Goal: Find specific page/section: Find specific page/section

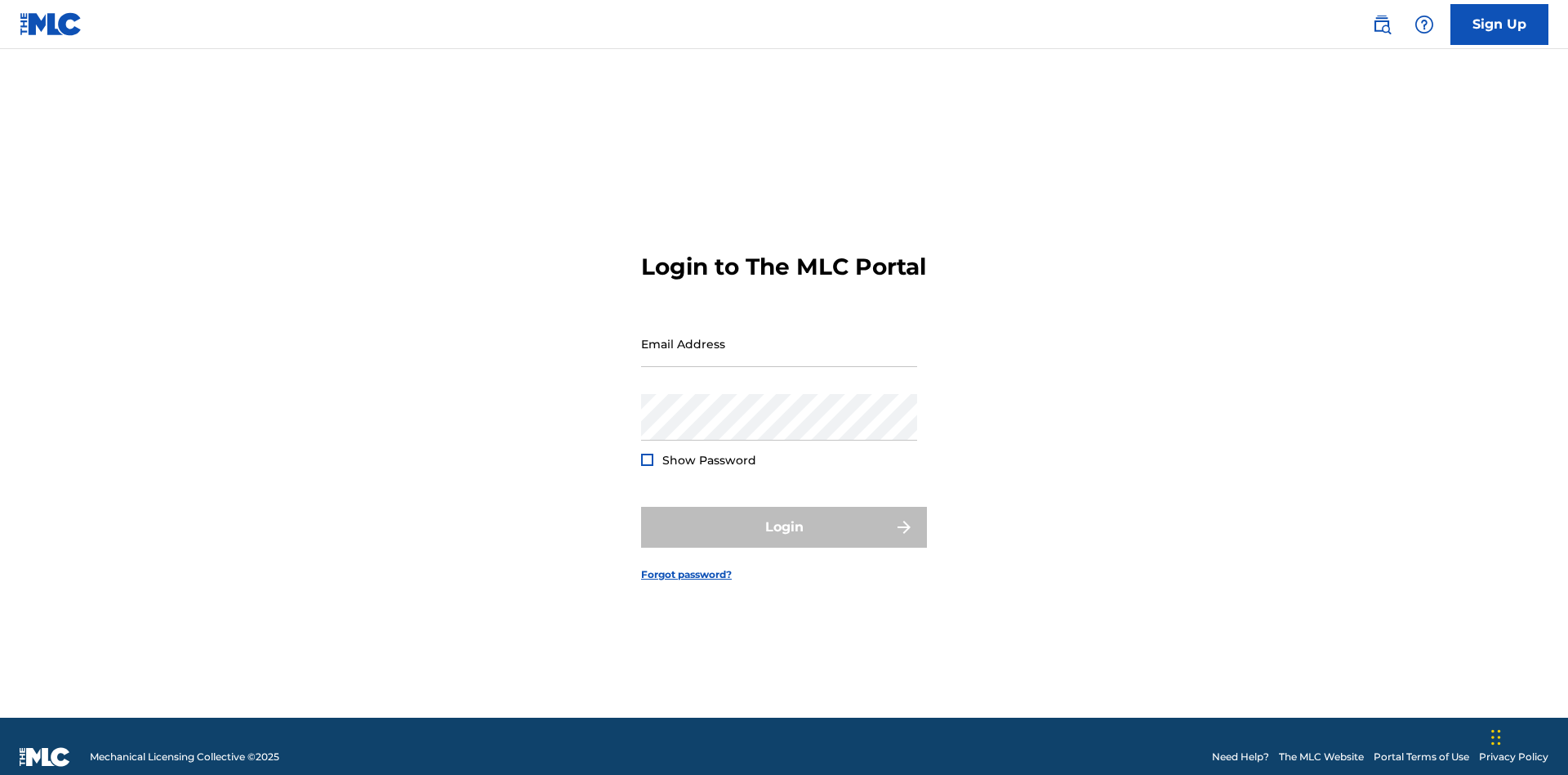
scroll to position [21, 0]
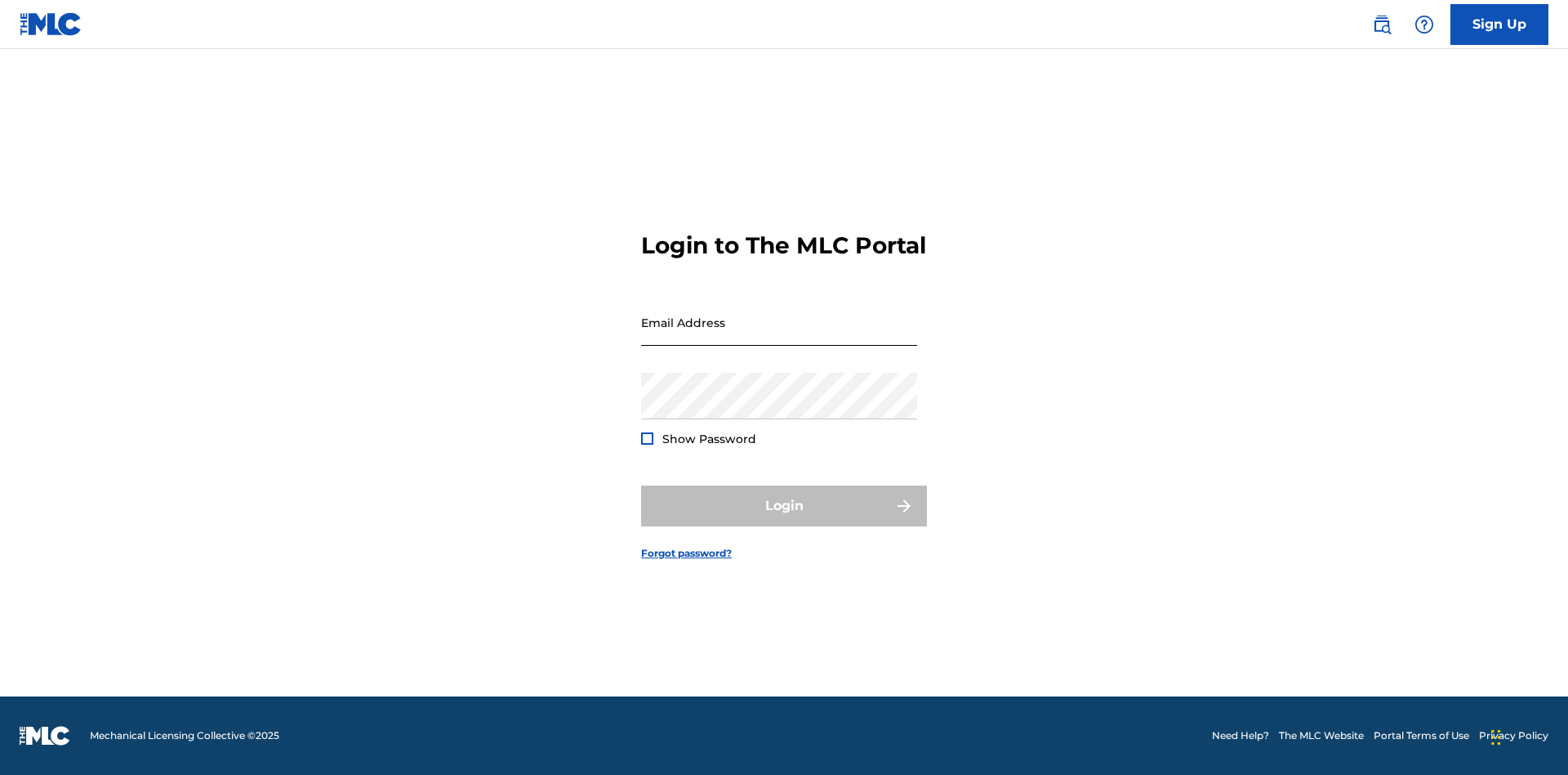
click at [779, 336] on input "Email Address" at bounding box center [779, 322] width 276 height 46
type input "[EMAIL_ADDRESS][DOMAIN_NAME]"
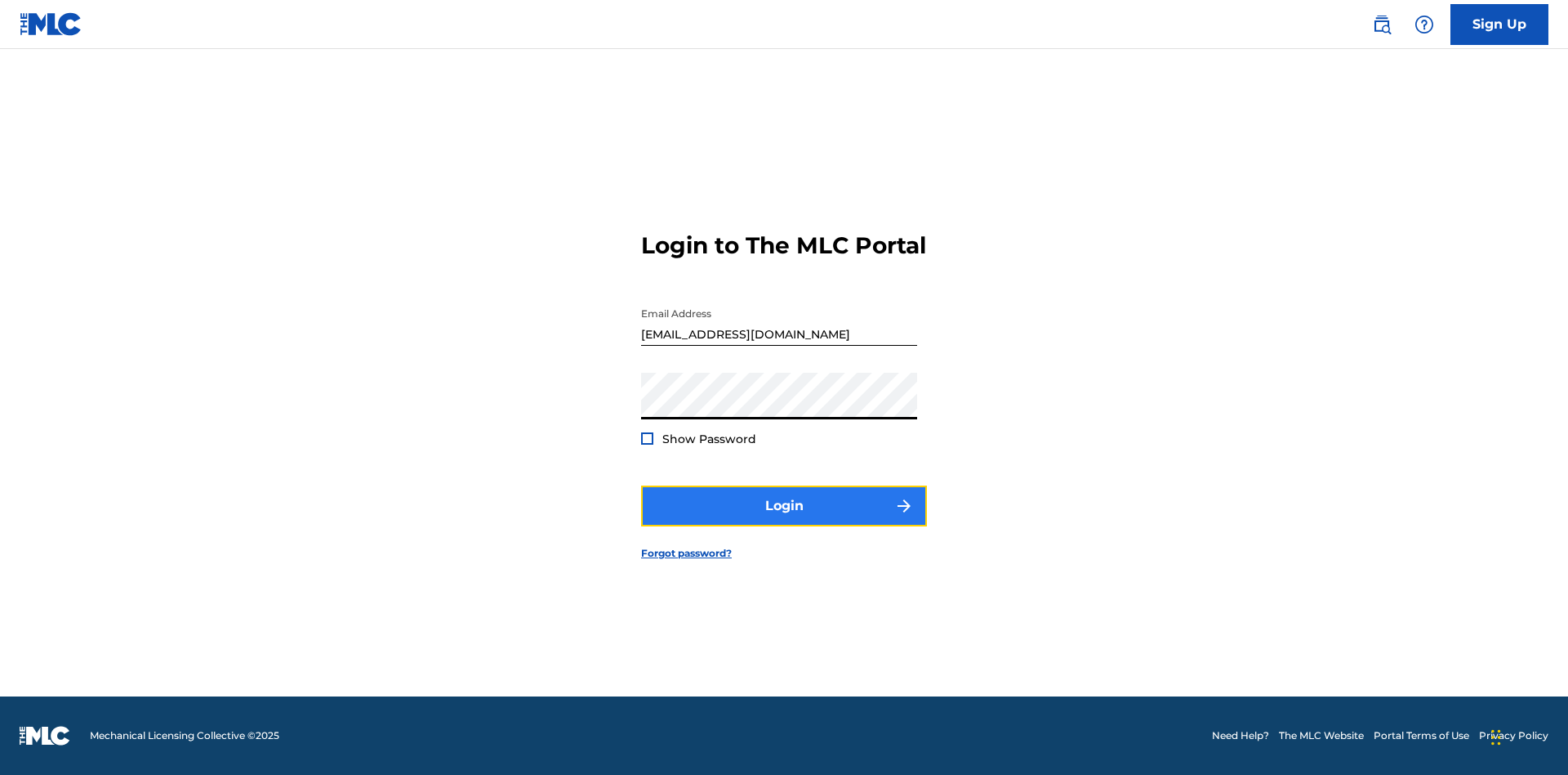
click at [784, 520] on button "Login" at bounding box center [784, 505] width 286 height 41
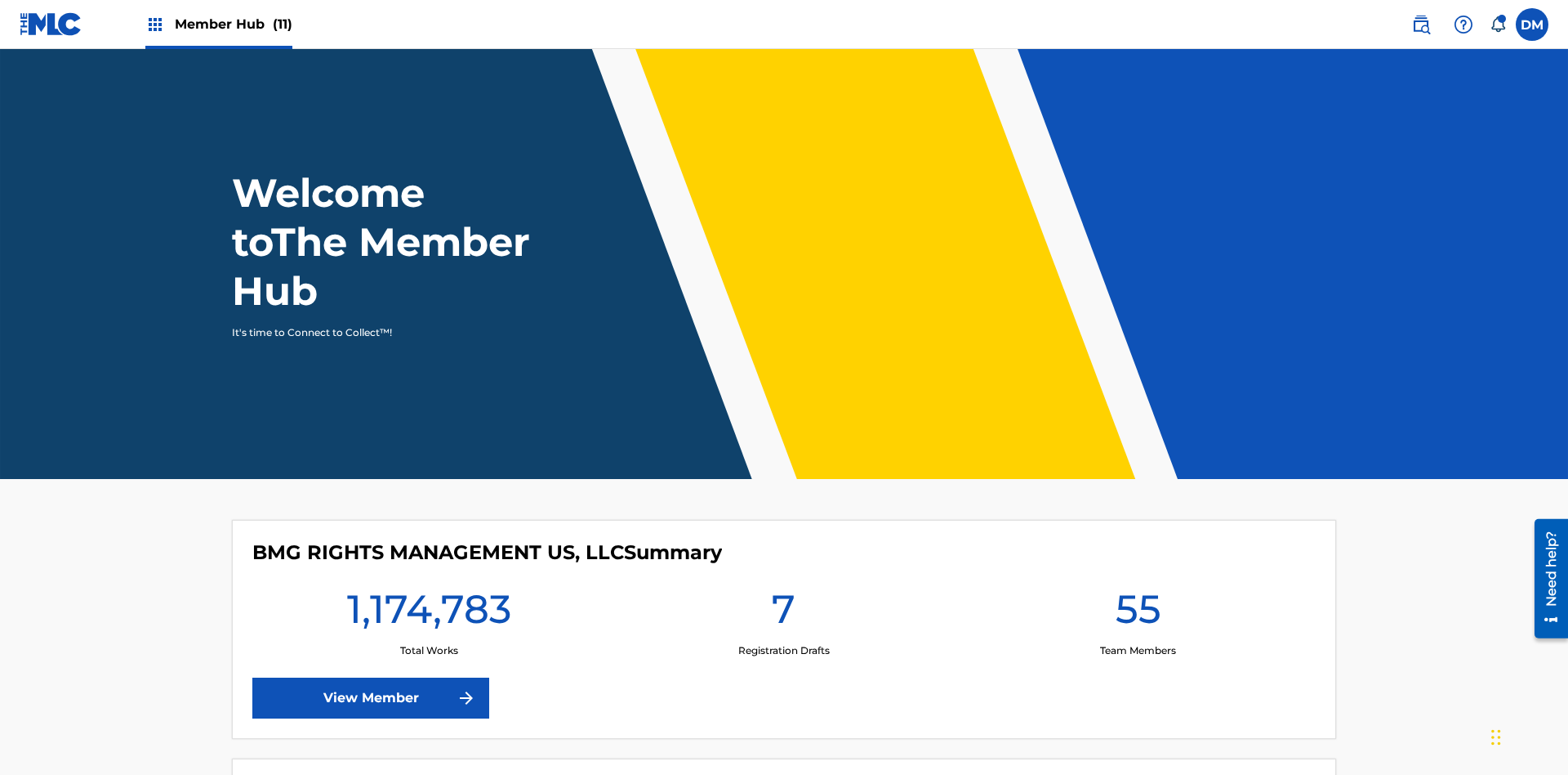
click at [218, 24] on span "Member Hub (11)" at bounding box center [233, 24] width 117 height 19
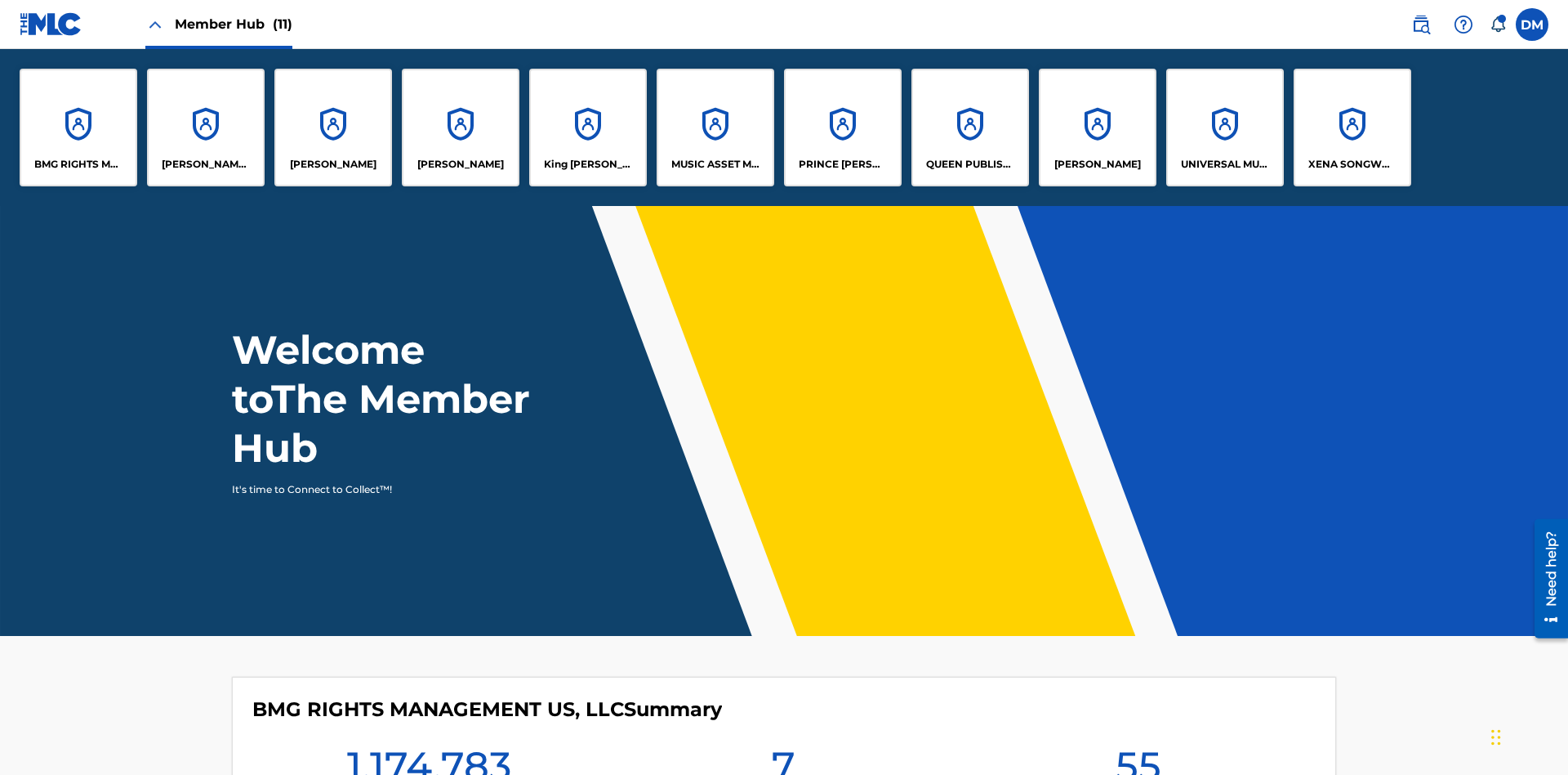
scroll to position [59, 0]
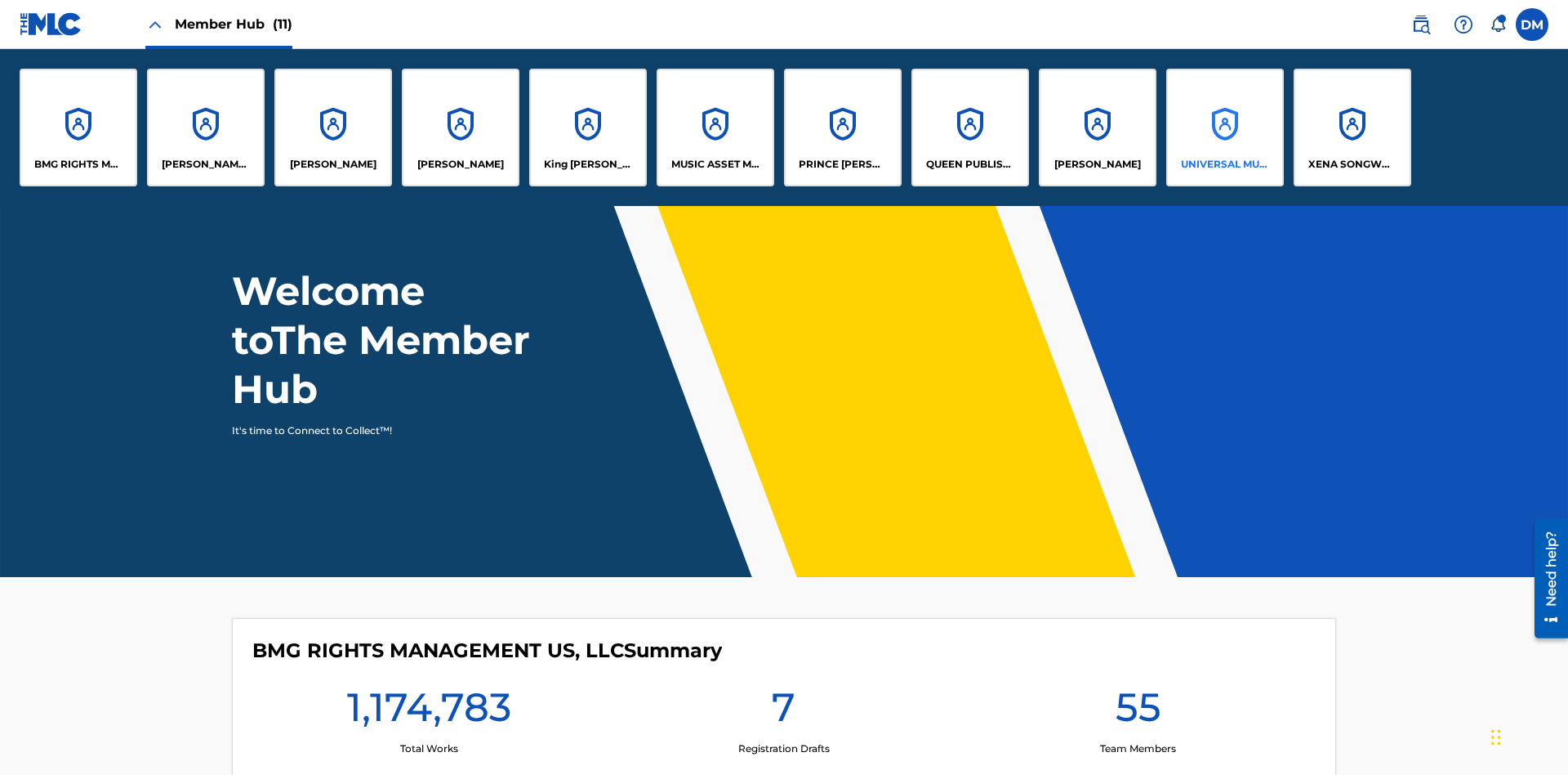
click at [1224, 164] on p "UNIVERSAL MUSIC PUB GROUP" at bounding box center [1225, 164] width 89 height 14
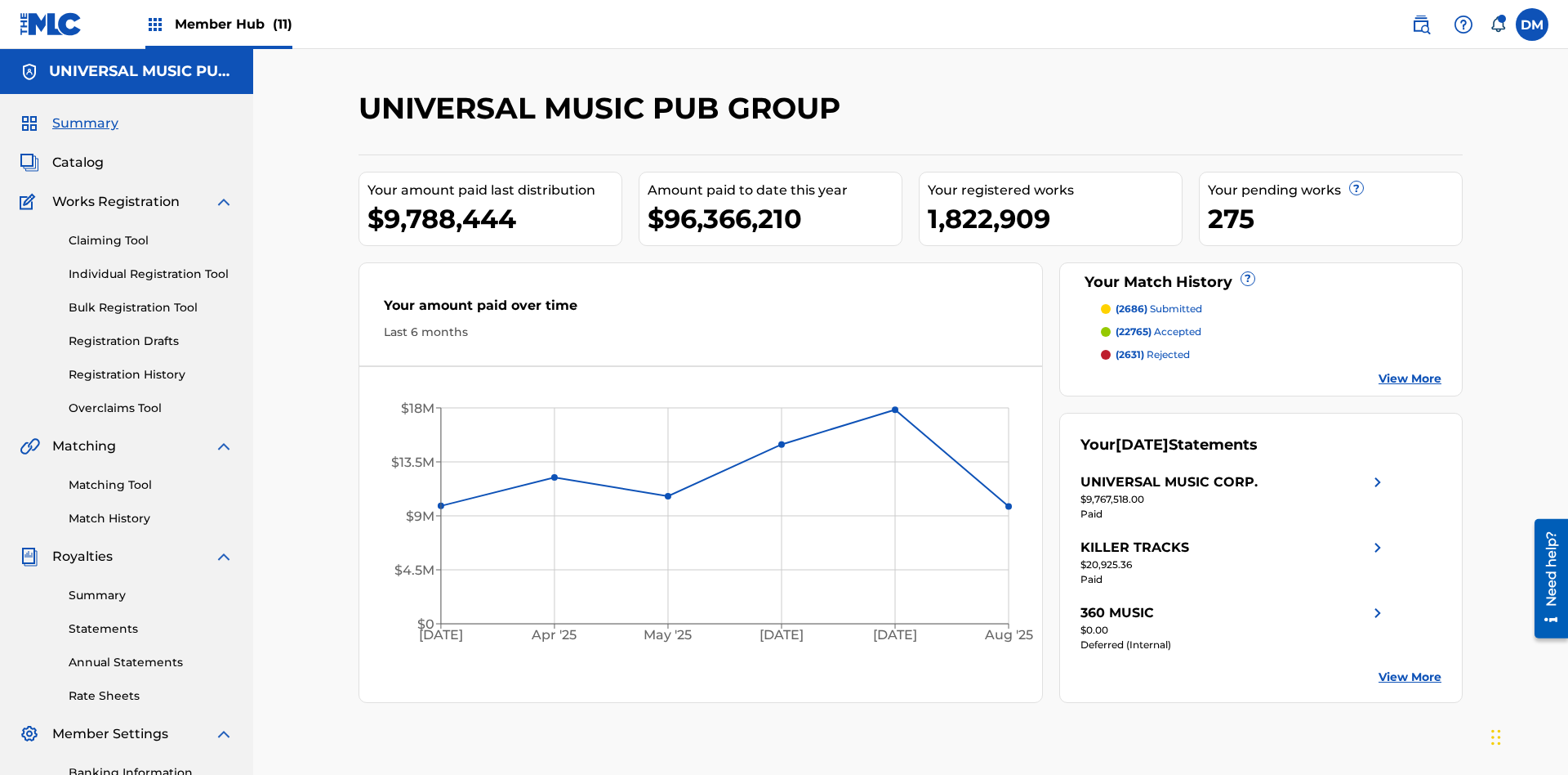
scroll to position [55, 0]
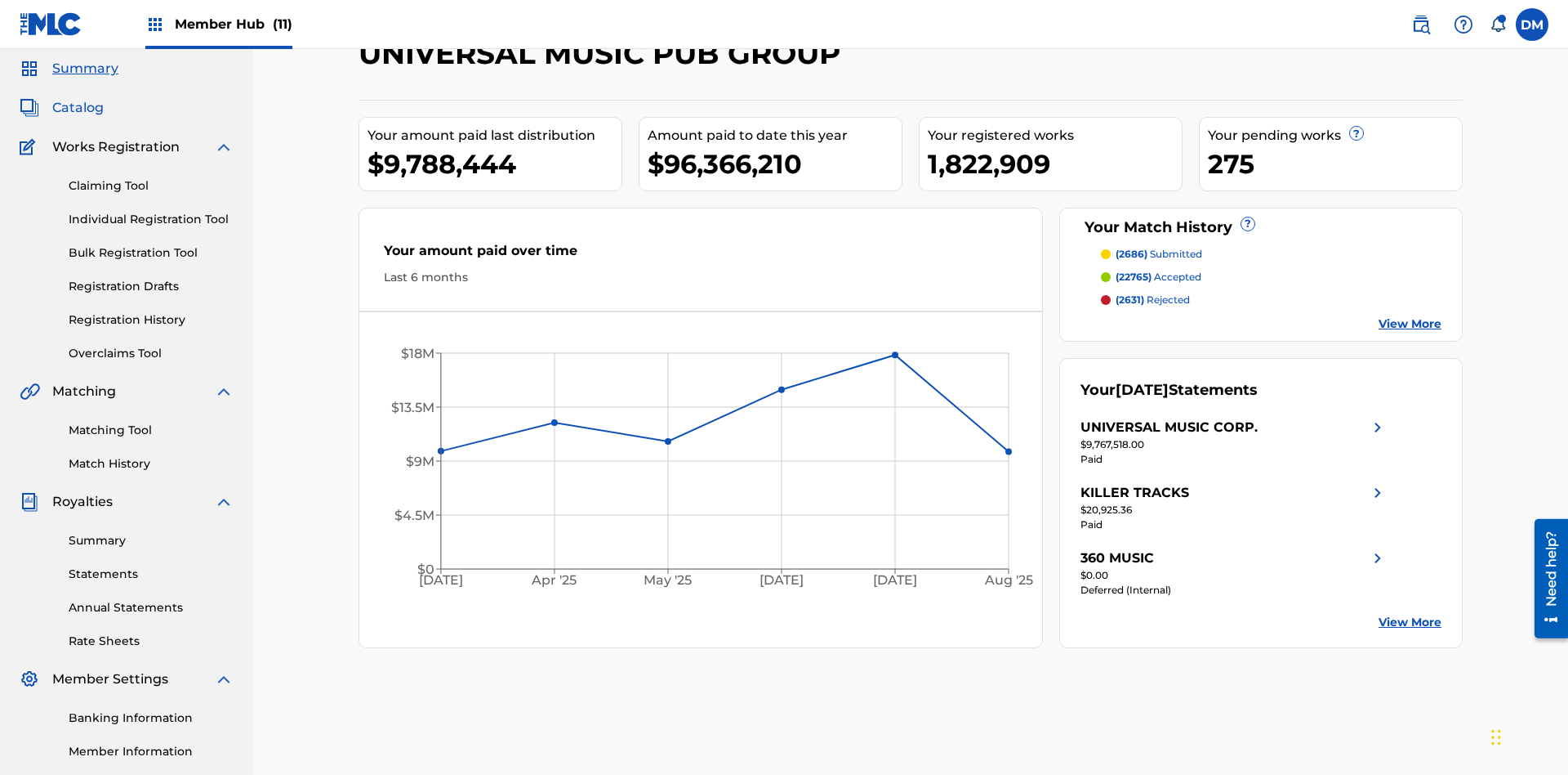
click at [78, 108] on span "Catalog" at bounding box center [78, 107] width 52 height 19
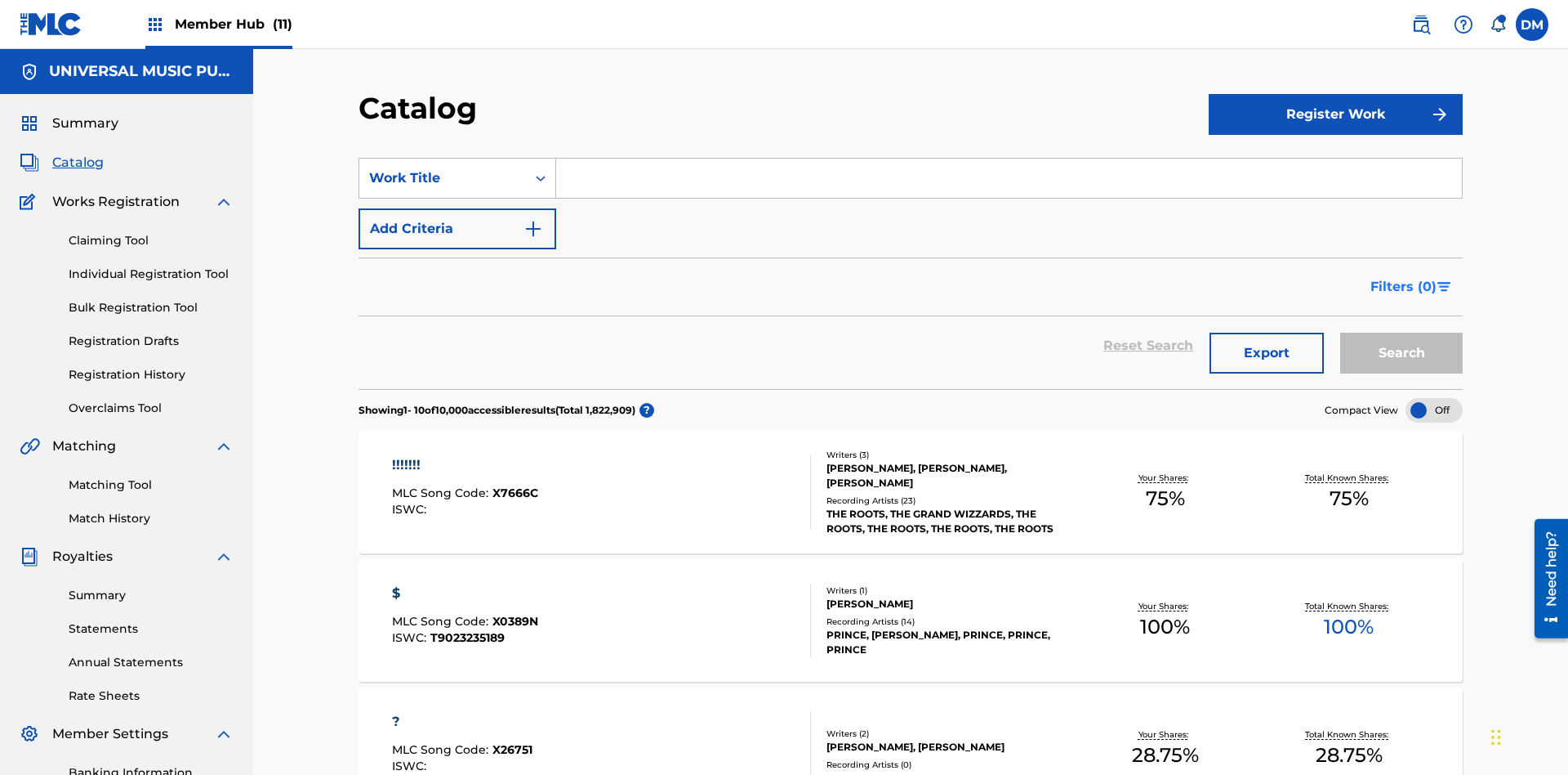
click at [1404, 277] on span "Filters ( 0 )" at bounding box center [1403, 287] width 66 height 19
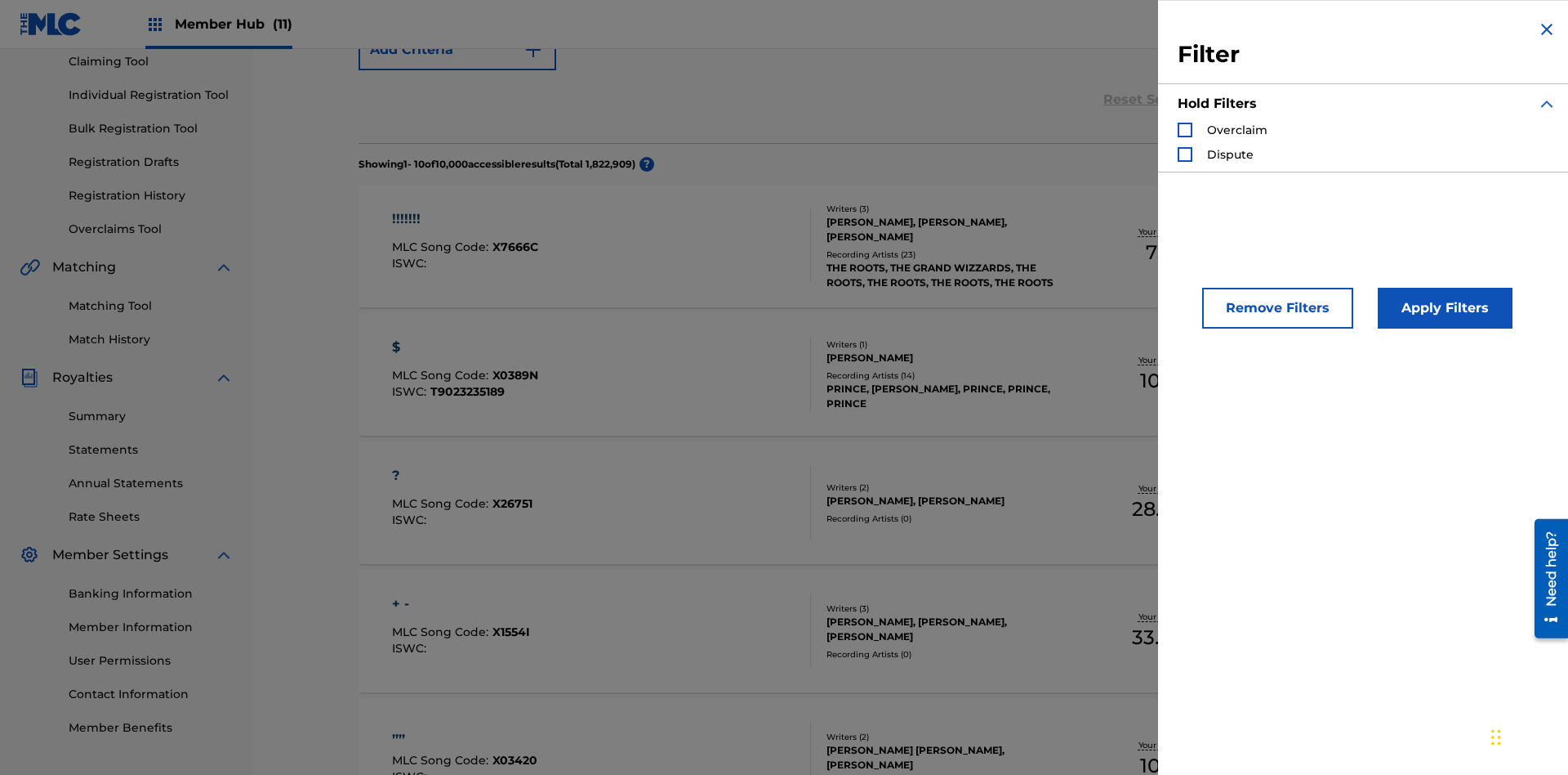
click at [1185, 130] on div "Search Form" at bounding box center [1184, 129] width 14 height 14
click at [1442, 308] on button "Apply Filters" at bounding box center [1446, 308] width 135 height 41
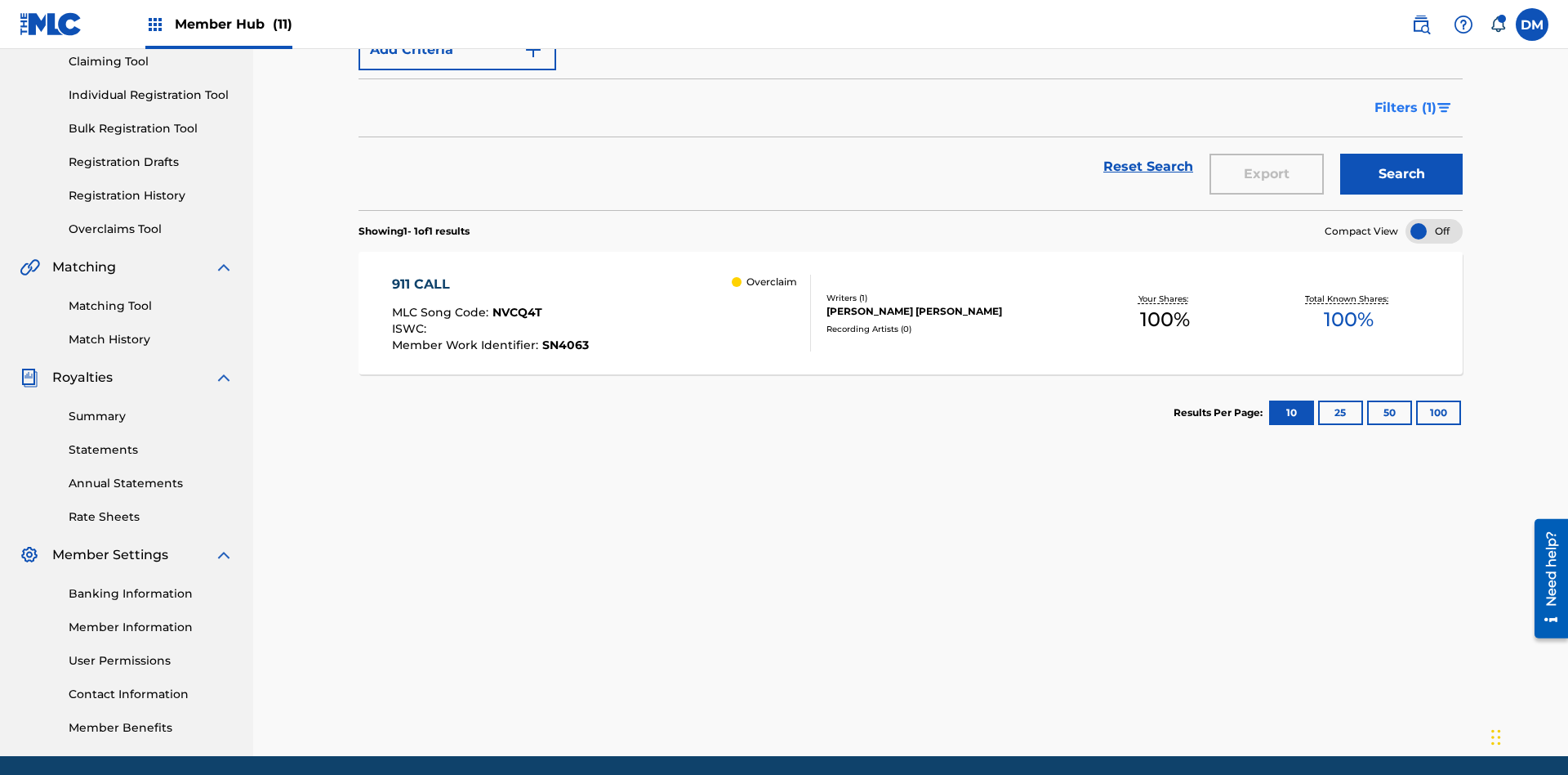
click at [1405, 108] on span "Filters ( 1 )" at bounding box center [1405, 107] width 62 height 19
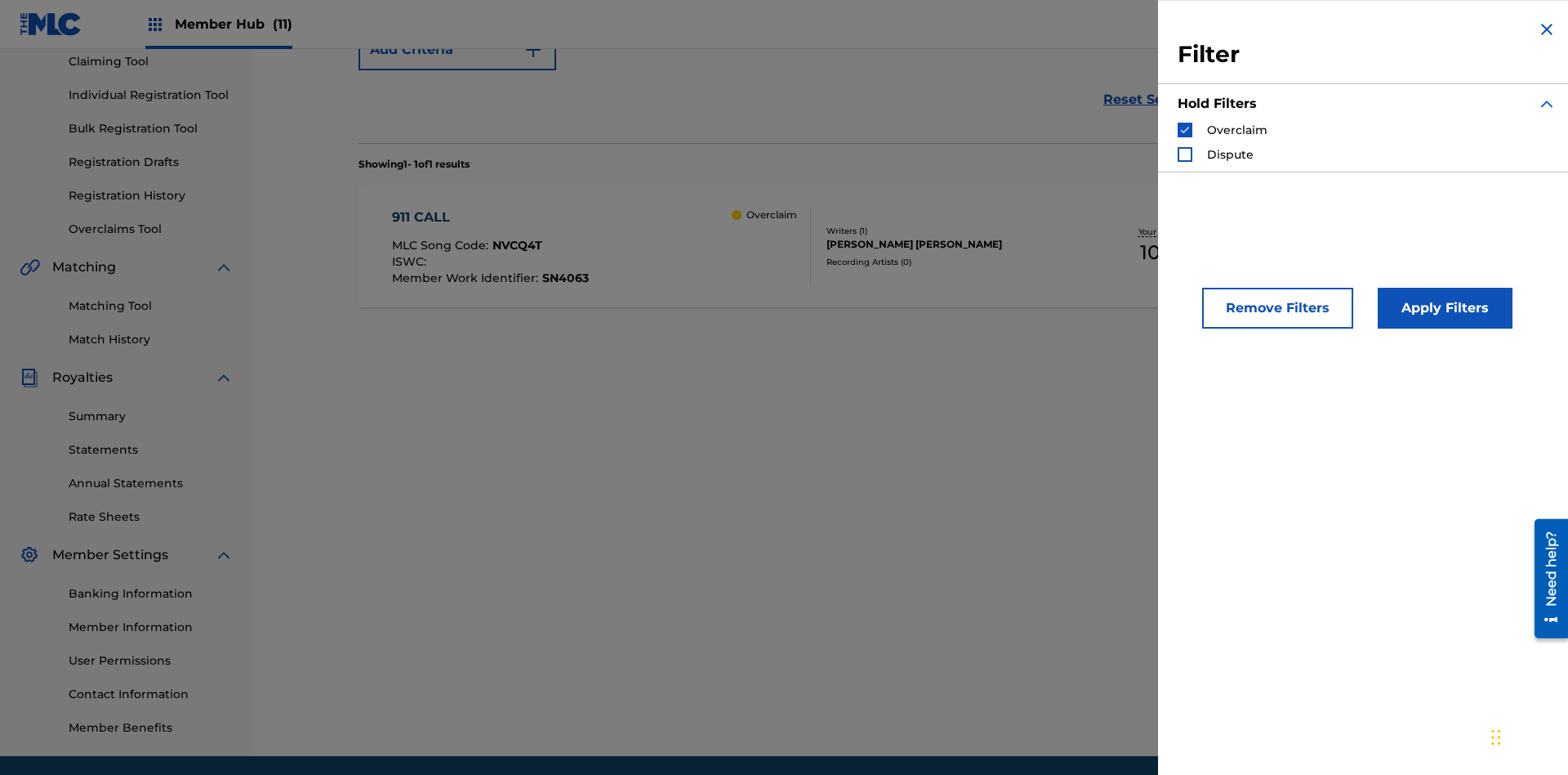
click at [1185, 130] on img "Search Form" at bounding box center [1185, 130] width 12 height 12
click at [1185, 155] on div "Search Form" at bounding box center [1184, 154] width 14 height 14
